Goal: Information Seeking & Learning: Learn about a topic

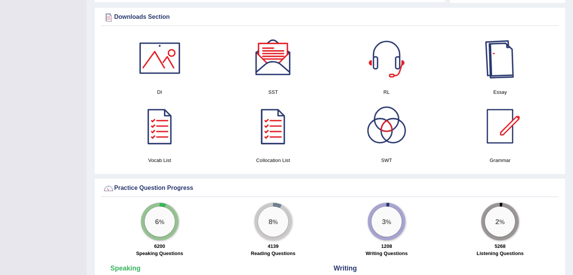
click at [500, 66] on div at bounding box center [499, 58] width 53 height 53
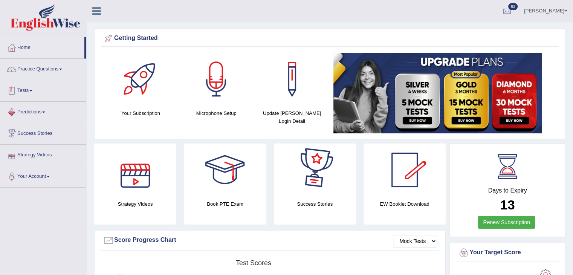
click at [29, 73] on link "Practice Questions" at bounding box center [43, 68] width 86 height 19
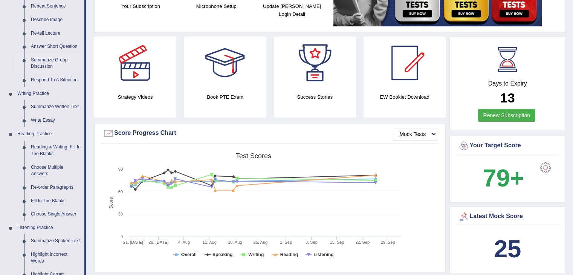
scroll to position [113, 0]
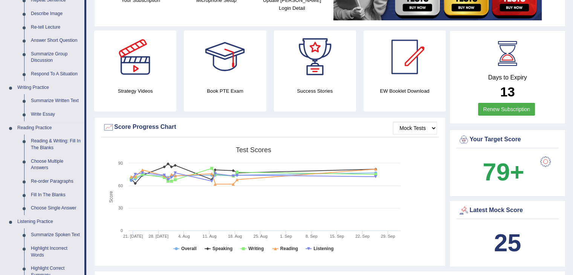
click at [41, 117] on link "Write Essay" at bounding box center [55, 115] width 57 height 14
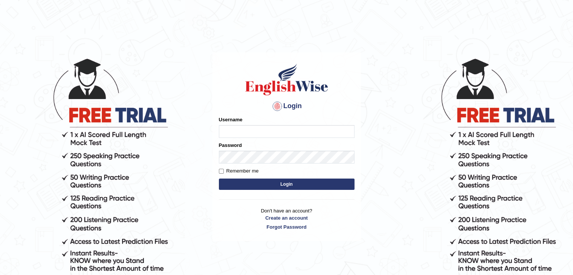
type input "mohdbilal"
click at [255, 186] on button "Login" at bounding box center [287, 183] width 136 height 11
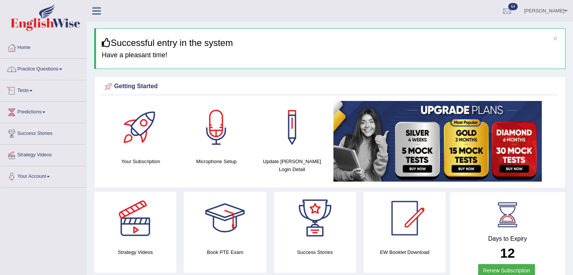
click at [40, 73] on link "Practice Questions" at bounding box center [43, 68] width 86 height 19
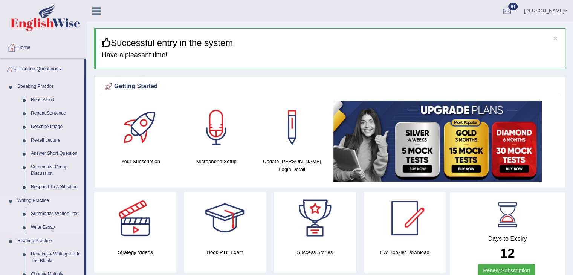
click at [41, 231] on link "Write Essay" at bounding box center [55, 228] width 57 height 14
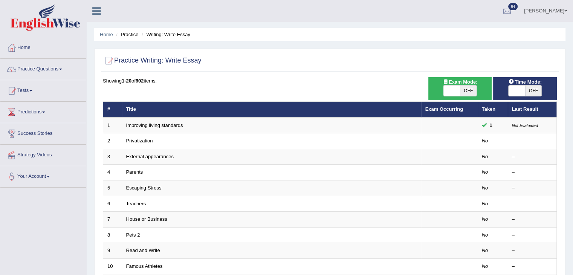
click at [460, 93] on span "OFF" at bounding box center [468, 90] width 17 height 11
checkbox input "true"
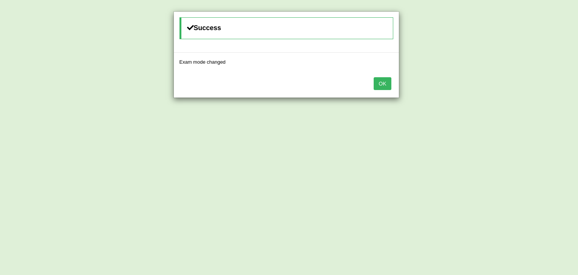
click at [389, 88] on button "OK" at bounding box center [382, 83] width 17 height 13
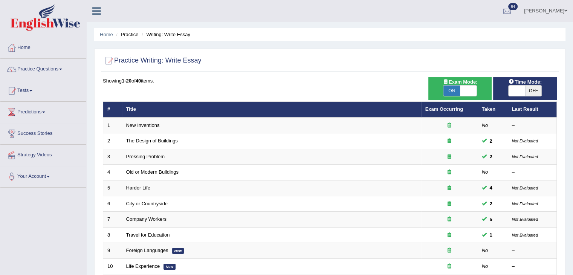
click at [535, 92] on span "OFF" at bounding box center [533, 90] width 17 height 11
checkbox input "true"
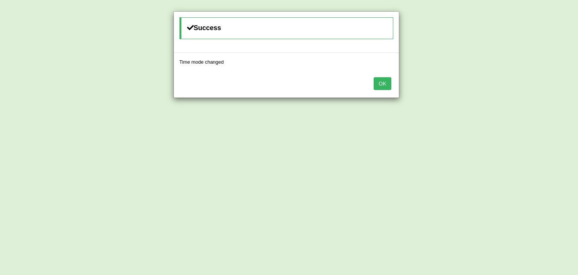
click at [377, 88] on button "OK" at bounding box center [382, 83] width 17 height 13
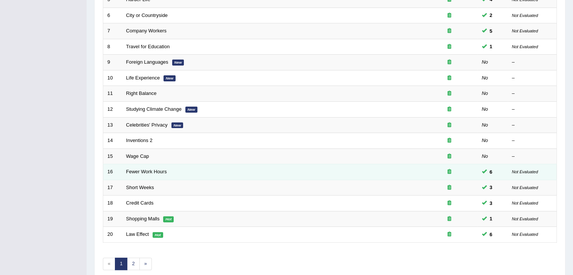
scroll to position [221, 0]
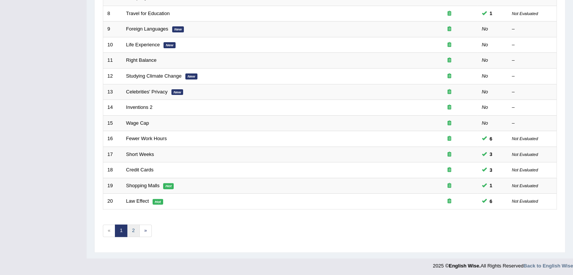
click at [136, 233] on link "2" at bounding box center [133, 230] width 12 height 12
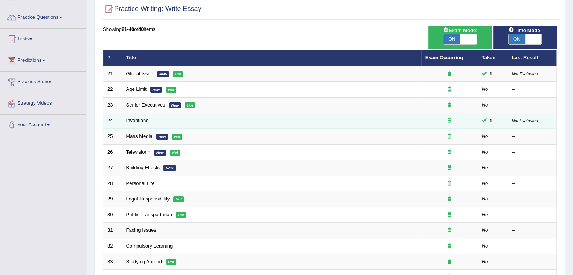
scroll to position [151, 0]
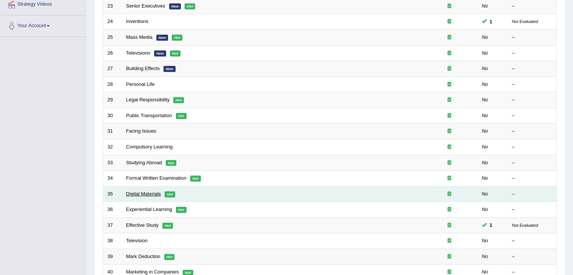
click at [142, 192] on link "Digital Materials" at bounding box center [143, 194] width 35 height 6
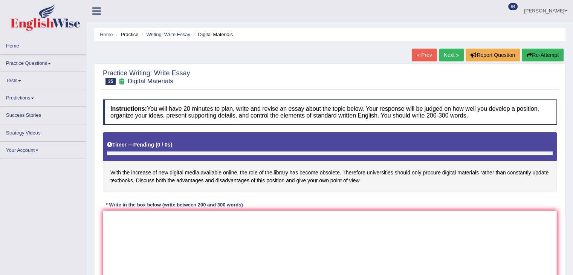
drag, startPoint x: 185, startPoint y: 177, endPoint x: 273, endPoint y: 176, distance: 88.9
click at [273, 176] on h4 "With the increase of new digital media available online, the role of the librar…" at bounding box center [330, 162] width 454 height 60
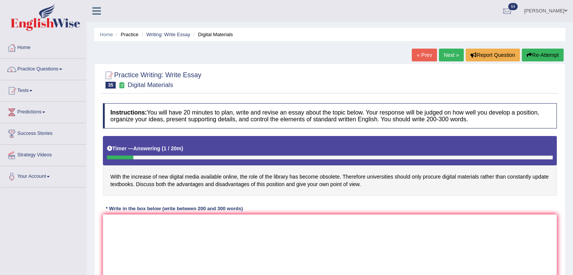
click at [232, 172] on h4 "With the increase of new digital media available online, the role of the librar…" at bounding box center [330, 166] width 454 height 60
click at [232, 175] on h4 "With the increase of new digital media available online, the role of the librar…" at bounding box center [330, 166] width 454 height 60
drag, startPoint x: 232, startPoint y: 175, endPoint x: 273, endPoint y: 183, distance: 41.4
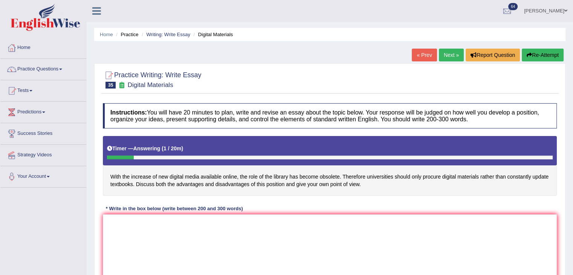
click at [233, 177] on h4 "With the increase of new digital media available online, the role of the librar…" at bounding box center [330, 166] width 454 height 60
drag, startPoint x: 360, startPoint y: 186, endPoint x: 45, endPoint y: 153, distance: 316.9
click at [45, 153] on div "Toggle navigation Home Practice Questions Speaking Practice Read Aloud Repeat S…" at bounding box center [286, 196] width 573 height 392
click at [418, 177] on h4 "With the increase of new digital media available online, the role of the librar…" at bounding box center [330, 166] width 454 height 60
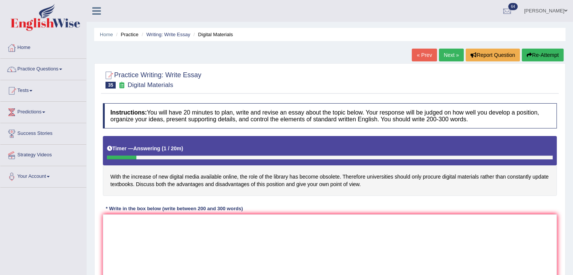
drag, startPoint x: 243, startPoint y: 178, endPoint x: 247, endPoint y: 186, distance: 9.3
click at [244, 180] on h4 "With the increase of new digital media available online, the role of the librar…" at bounding box center [330, 166] width 454 height 60
